Goal: Task Accomplishment & Management: Complete application form

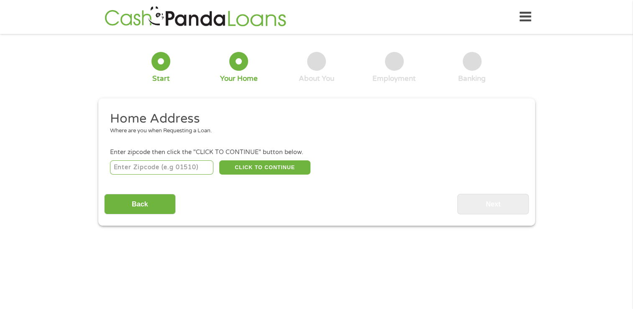
click at [151, 168] on input "number" at bounding box center [161, 167] width 103 height 14
type input "605"
type input "6"
type input "29625"
drag, startPoint x: 470, startPoint y: 181, endPoint x: 395, endPoint y: 189, distance: 75.3
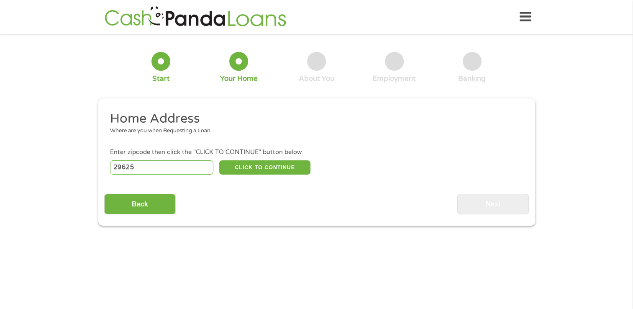
click at [470, 181] on div "Home Address Where are you when Requesting a Loan. Enter zipcode then click the…" at bounding box center [316, 162] width 424 height 104
click at [266, 168] on button "CLICK TO CONTINUE" at bounding box center [264, 167] width 91 height 14
type input "29625"
type input "[PERSON_NAME]"
select select "[US_STATE]"
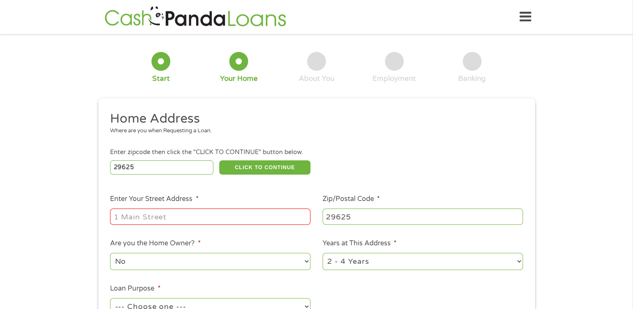
click at [258, 217] on input "Enter Your Street Address *" at bounding box center [210, 216] width 200 height 16
drag, startPoint x: 264, startPoint y: 214, endPoint x: 182, endPoint y: 220, distance: 82.2
click at [182, 220] on input "[STREET_ADDRESS][PERSON_NAME]" at bounding box center [210, 216] width 200 height 16
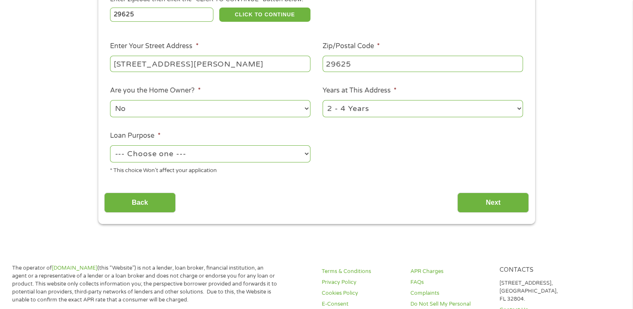
scroll to position [167, 0]
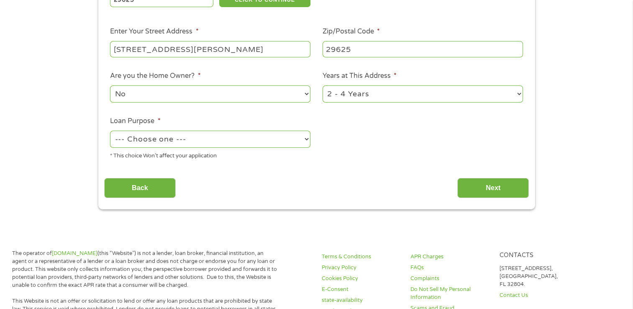
type input "[STREET_ADDRESS][PERSON_NAME]"
click at [197, 146] on select "--- Choose one --- Pay Bills Debt Consolidation Home Improvement Major Purchase…" at bounding box center [210, 138] width 200 height 17
select select "paybills"
click at [110, 131] on select "--- Choose one --- Pay Bills Debt Consolidation Home Improvement Major Purchase…" at bounding box center [210, 138] width 200 height 17
click at [506, 182] on input "Next" at bounding box center [493, 188] width 72 height 20
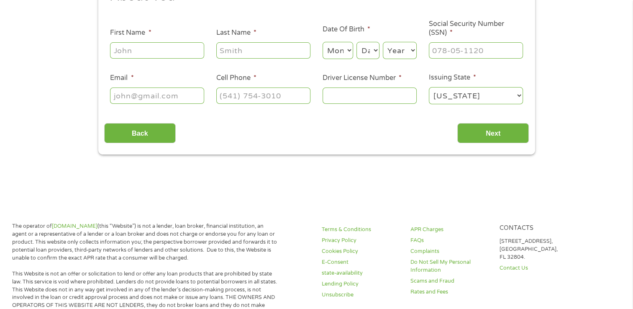
scroll to position [0, 0]
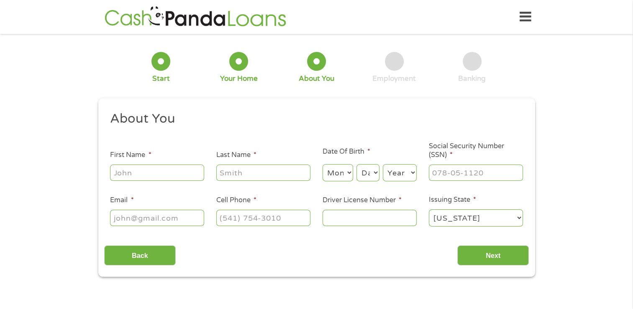
click at [164, 179] on input "First Name *" at bounding box center [157, 172] width 94 height 16
type input "[PERSON_NAME]"
select select "1982"
type input "[EMAIL_ADDRESS][DOMAIN_NAME]"
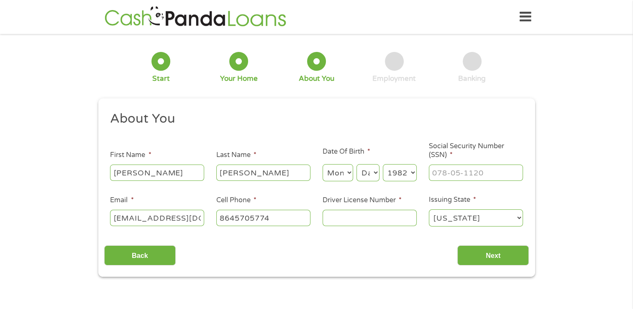
type input "[PHONE_NUMBER]"
click at [177, 218] on input "[EMAIL_ADDRESS][DOMAIN_NAME]" at bounding box center [157, 218] width 94 height 16
type input "[EMAIL_ADDRESS][DOMAIN_NAME]"
drag, startPoint x: 297, startPoint y: 216, endPoint x: 259, endPoint y: 222, distance: 38.6
click at [259, 222] on input "[PHONE_NUMBER]" at bounding box center [263, 218] width 94 height 16
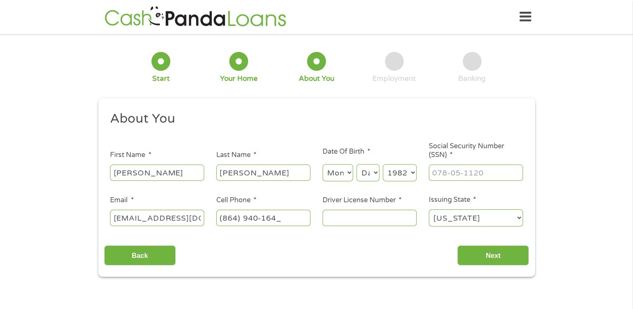
type input "[PHONE_NUMBER]"
click at [318, 220] on li "Driver License Number *" at bounding box center [369, 211] width 106 height 32
click at [326, 220] on input "Driver License Number *" at bounding box center [369, 218] width 94 height 16
type input "007897990"
click at [332, 179] on select "Month 1 2 3 4 5 6 7 8 9 10 11 12" at bounding box center [337, 172] width 31 height 17
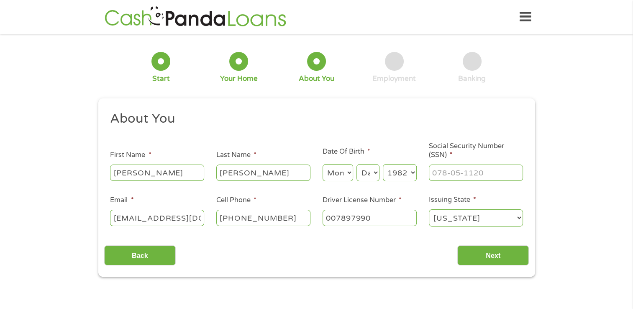
select select "5"
click at [322, 164] on select "Month 1 2 3 4 5 6 7 8 9 10 11 12" at bounding box center [337, 172] width 31 height 17
click at [371, 166] on select "Day 1 2 3 4 5 6 7 8 9 10 11 12 13 14 15 16 17 18 19 20 21 22 23 24 25 26 27 28 …" at bounding box center [367, 172] width 23 height 17
select select "19"
click at [356, 164] on select "Day 1 2 3 4 5 6 7 8 9 10 11 12 13 14 15 16 17 18 19 20 21 22 23 24 25 26 27 28 …" at bounding box center [367, 172] width 23 height 17
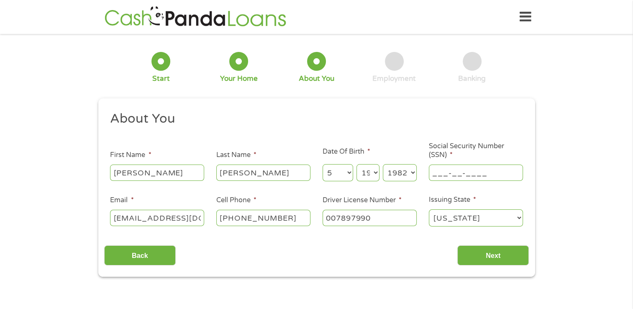
click at [488, 179] on input "___-__-____" at bounding box center [476, 172] width 94 height 16
type input "250-51-1261"
click at [508, 253] on input "Next" at bounding box center [493, 255] width 72 height 20
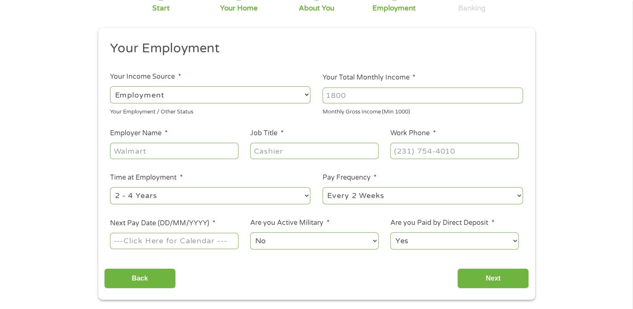
scroll to position [84, 0]
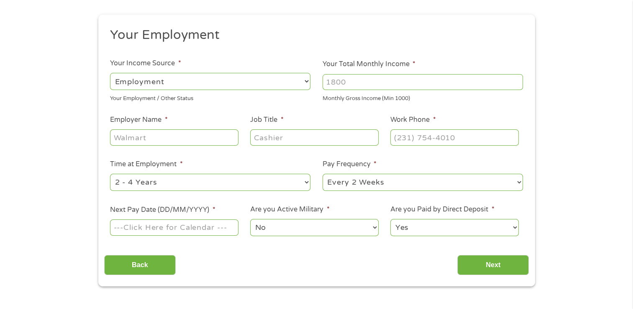
click at [390, 81] on input "Your Total Monthly Income *" at bounding box center [422, 82] width 200 height 16
type input "6000"
click at [218, 133] on input "Employer Name *" at bounding box center [174, 137] width 128 height 16
type input "[GEOGRAPHIC_DATA]"
click at [255, 141] on input "Job Title *" at bounding box center [314, 137] width 128 height 16
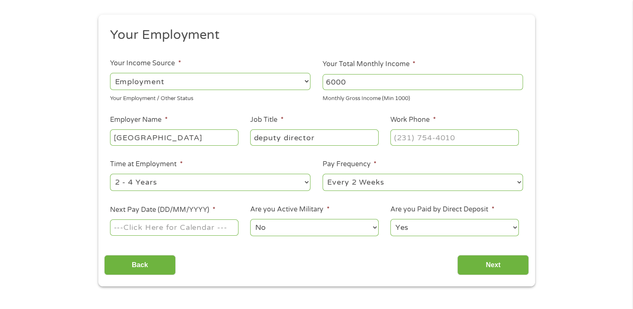
type input "deputy director"
click at [427, 142] on input "(___) ___-____" at bounding box center [454, 137] width 128 height 16
type input "[PHONE_NUMBER]"
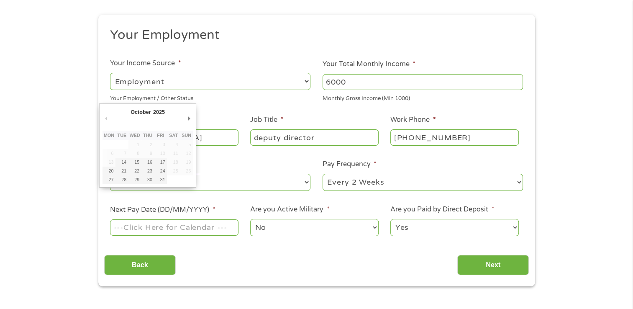
click at [202, 233] on input "Next Pay Date (DD/MM/YYYY) *" at bounding box center [174, 227] width 128 height 16
type input "[DATE]"
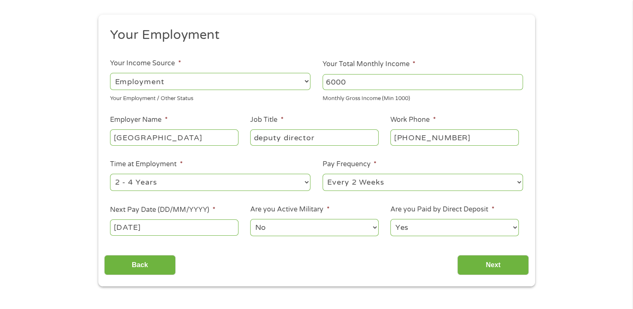
click at [438, 225] on select "Yes No" at bounding box center [454, 227] width 128 height 17
click at [390, 219] on select "Yes No" at bounding box center [454, 227] width 128 height 17
click at [493, 266] on input "Next" at bounding box center [493, 265] width 72 height 20
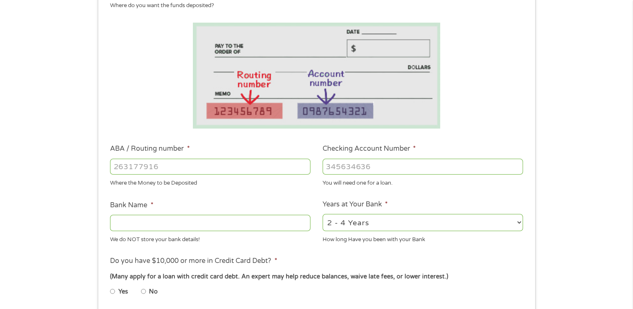
scroll to position [125, 0]
click at [186, 164] on input "ABA / Routing number *" at bounding box center [210, 166] width 200 height 16
type input "053207533"
type input "THE PEOPLES BANK"
type input "053207533"
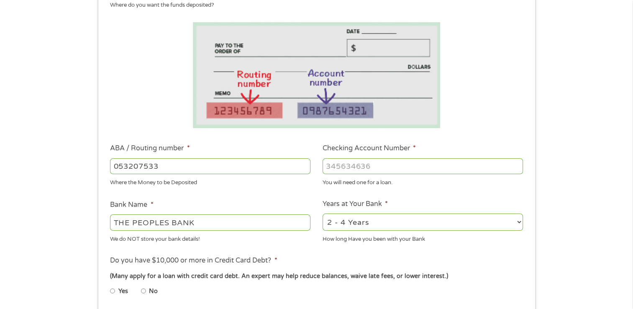
click at [345, 173] on input "Checking Account Number *" at bounding box center [422, 166] width 200 height 16
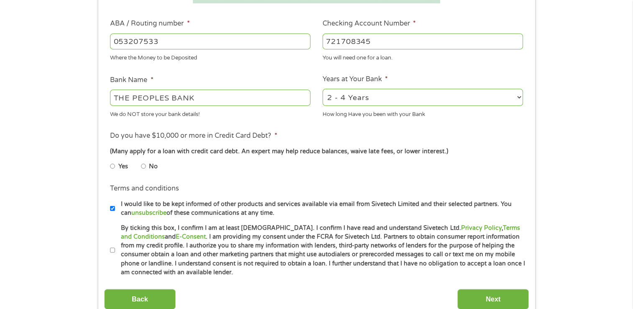
scroll to position [251, 0]
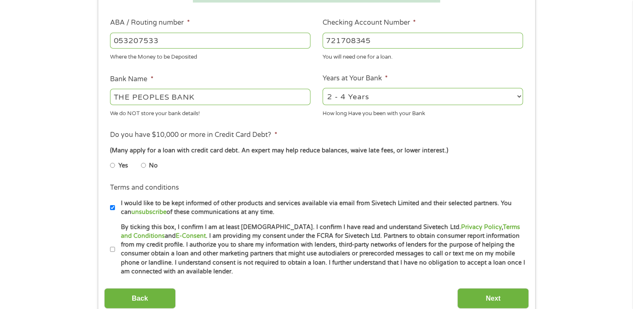
type input "721708345"
click at [146, 167] on input "No" at bounding box center [143, 164] width 5 height 13
radio input "true"
click at [114, 252] on input "By ticking this box, I confirm I am at least [DEMOGRAPHIC_DATA]. I confirm I ha…" at bounding box center [112, 249] width 5 height 13
checkbox input "true"
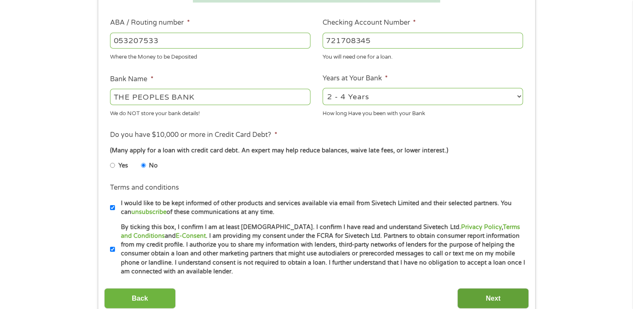
click at [462, 296] on input "Next" at bounding box center [493, 298] width 72 height 20
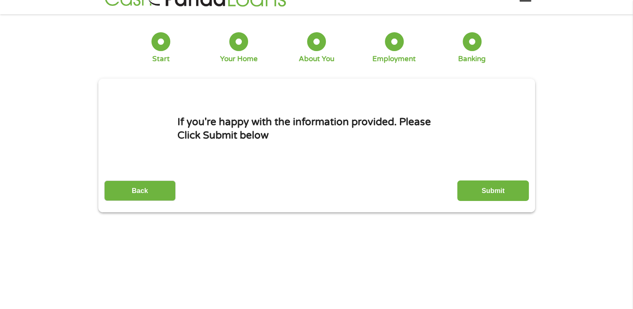
scroll to position [0, 0]
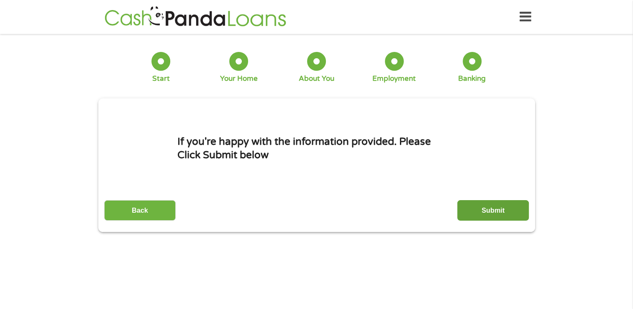
click at [512, 203] on input "Submit" at bounding box center [493, 210] width 72 height 20
